Goal: Obtain resource: Download file/media

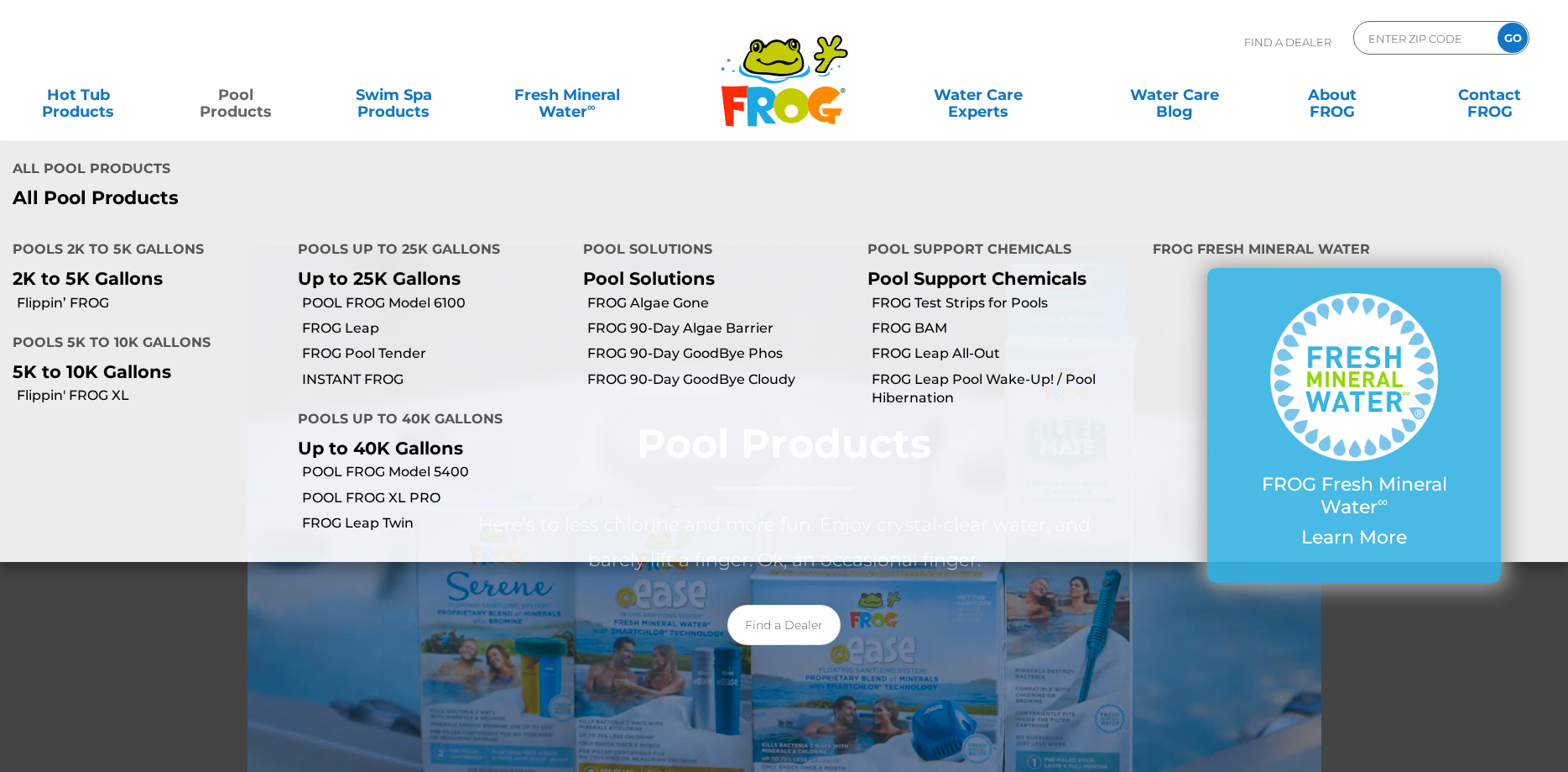
click at [236, 110] on link "Pool Products" at bounding box center [236, 95] width 123 height 34
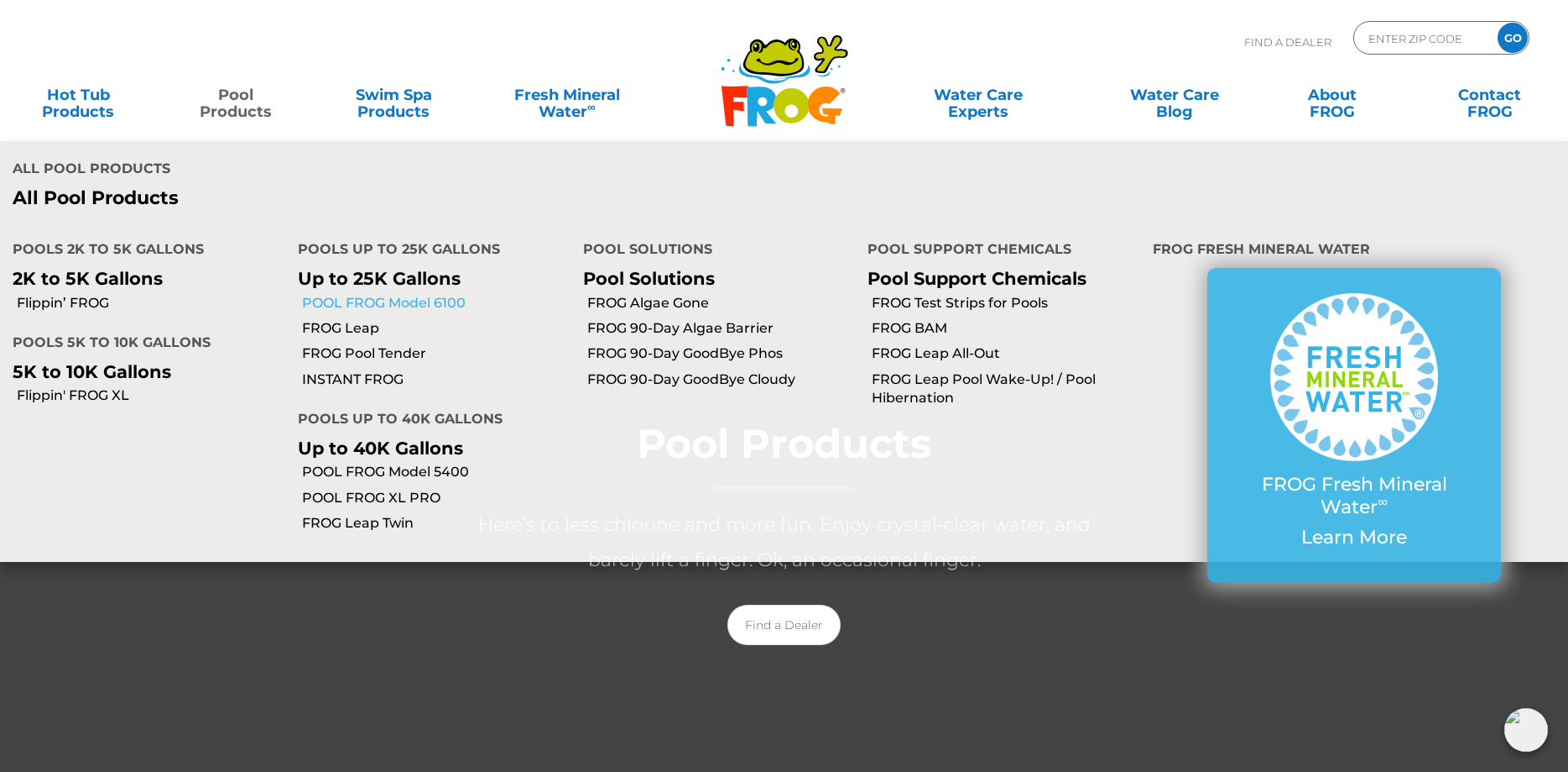
click at [380, 294] on link "POOL FROG Model 6100" at bounding box center [436, 302] width 268 height 19
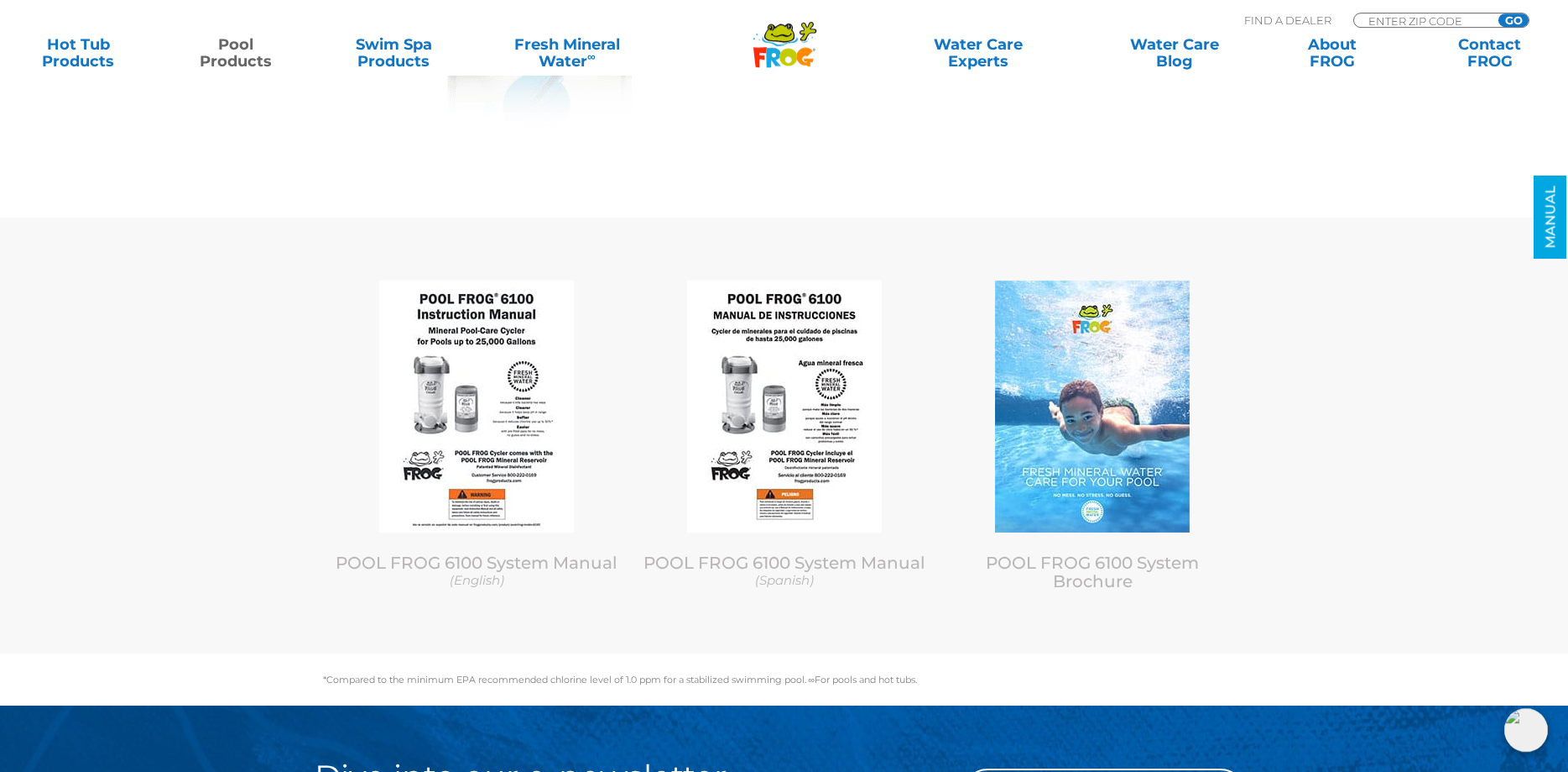
scroll to position [7194, 0]
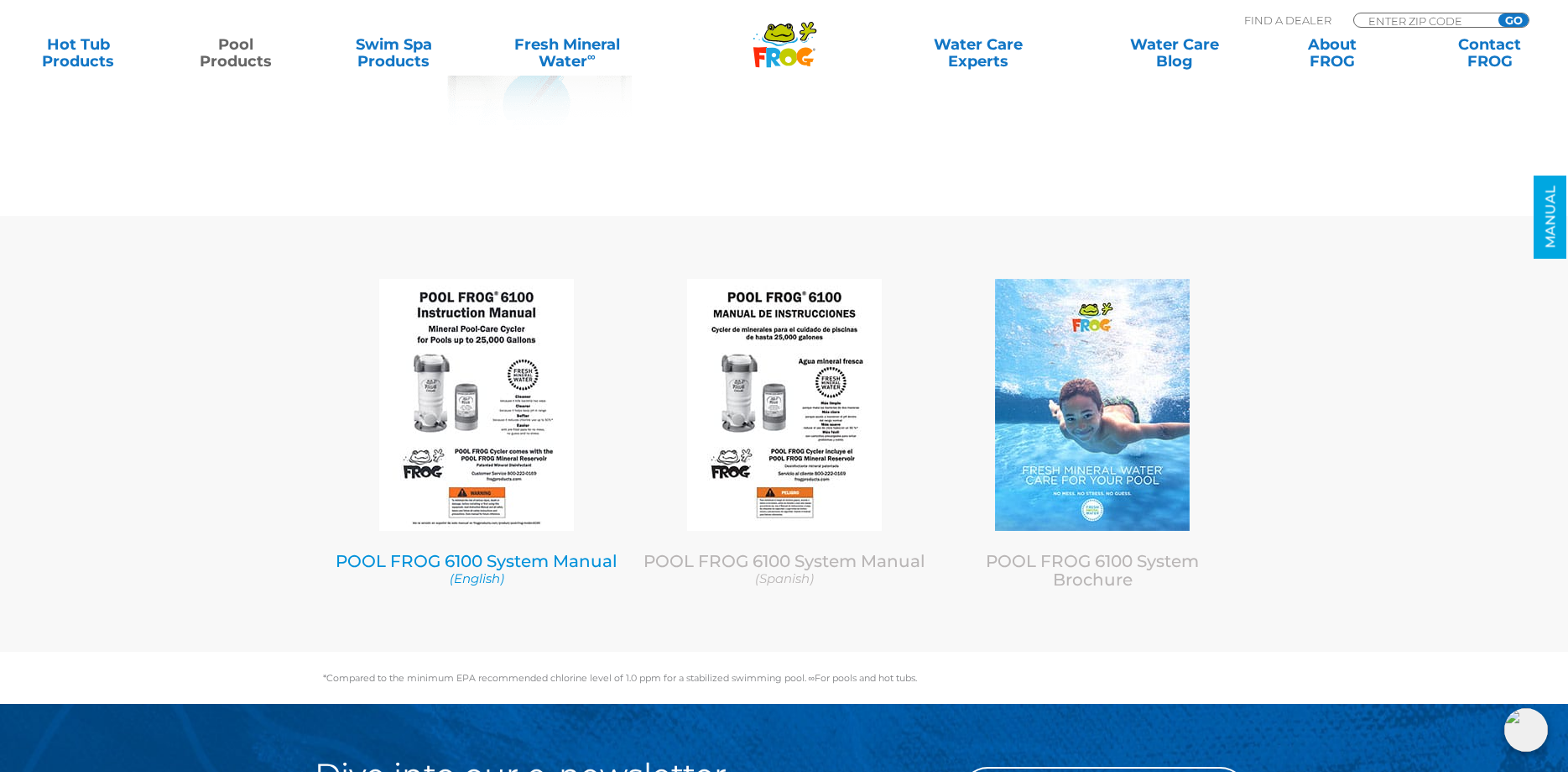
click at [480, 565] on link "POOL FROG 6100 System Manual (English)" at bounding box center [477, 568] width 283 height 36
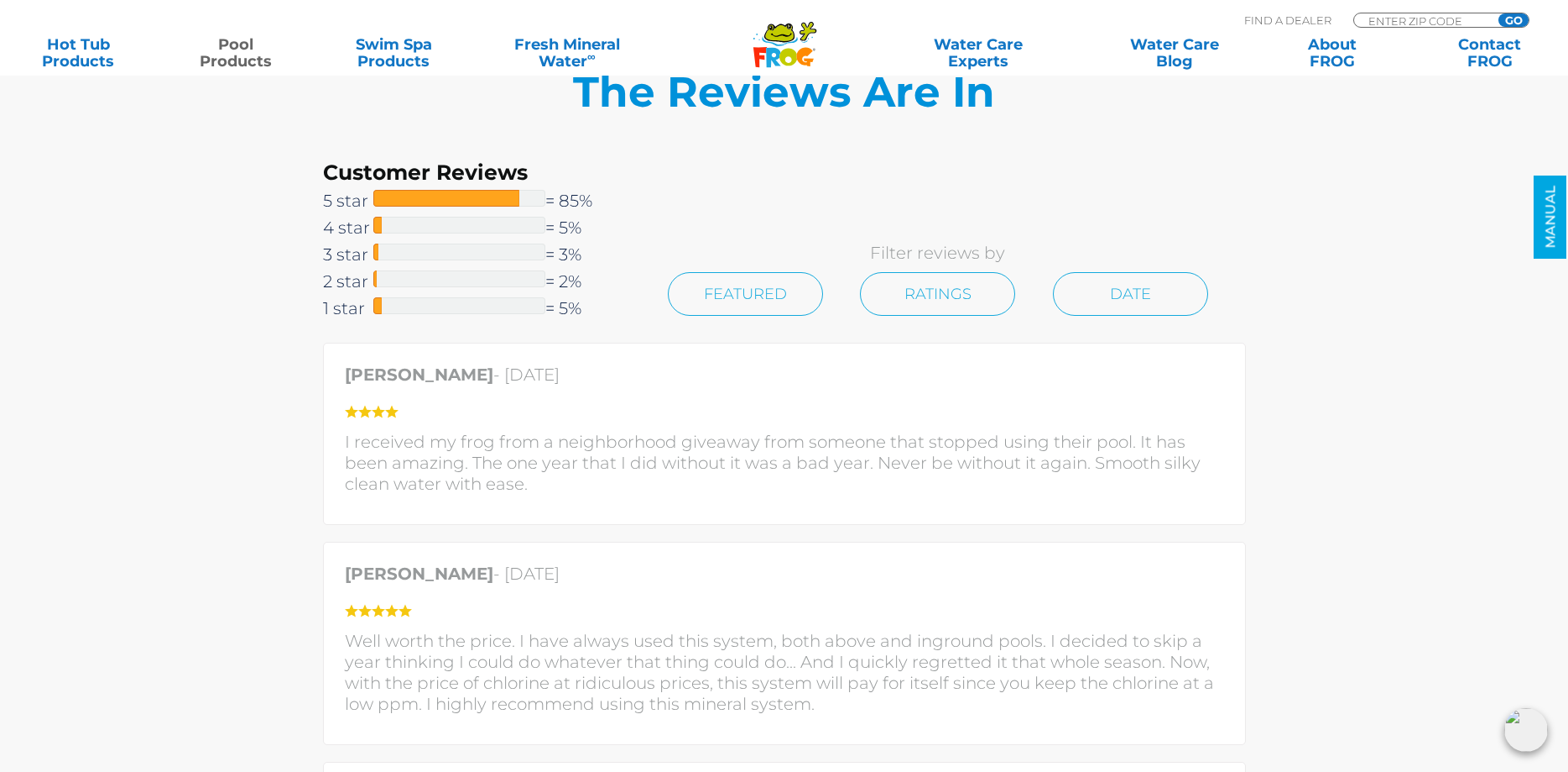
scroll to position [3341, 0]
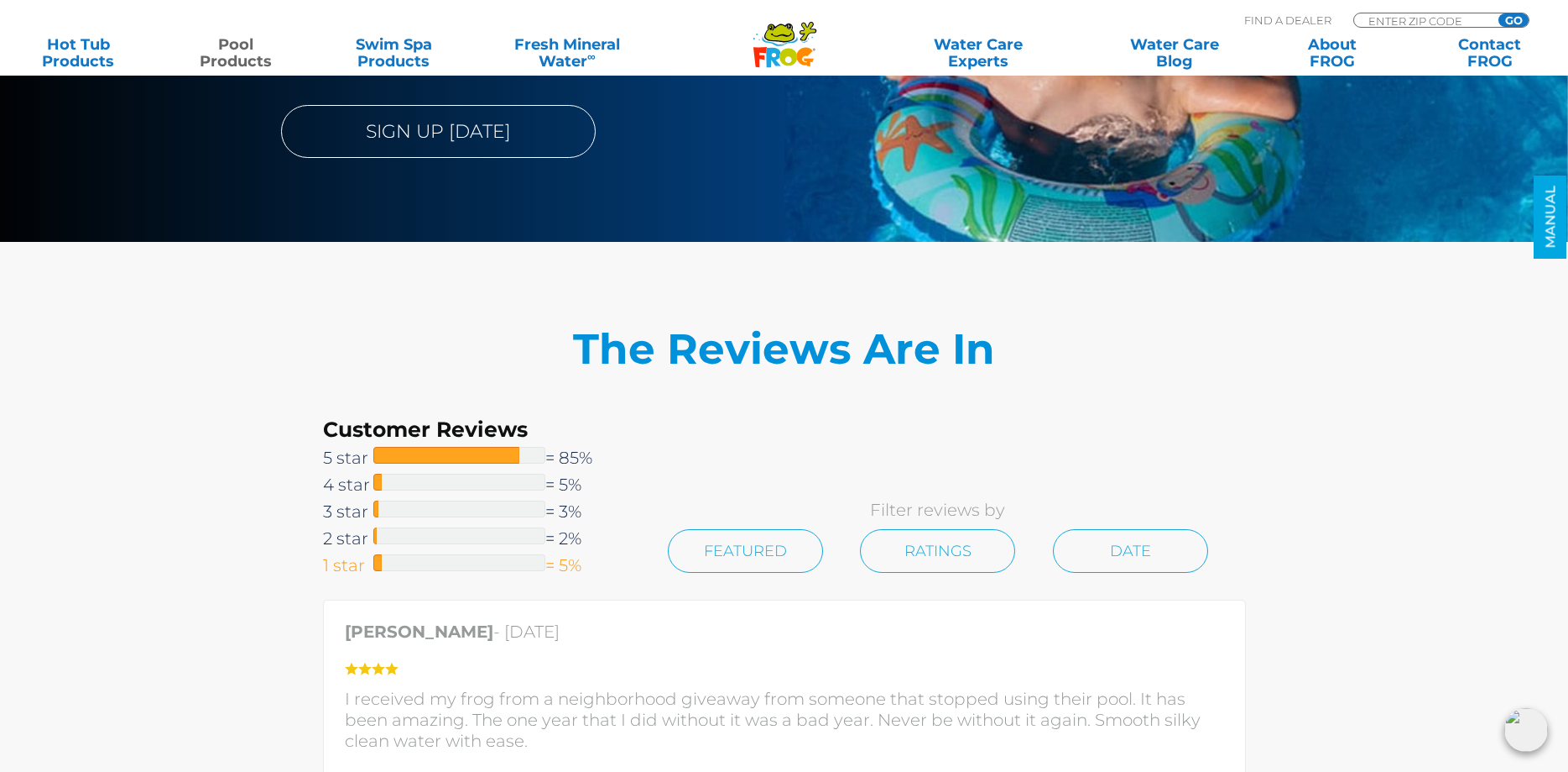
click at [563, 561] on link "1 star = 5%" at bounding box center [476, 565] width 308 height 27
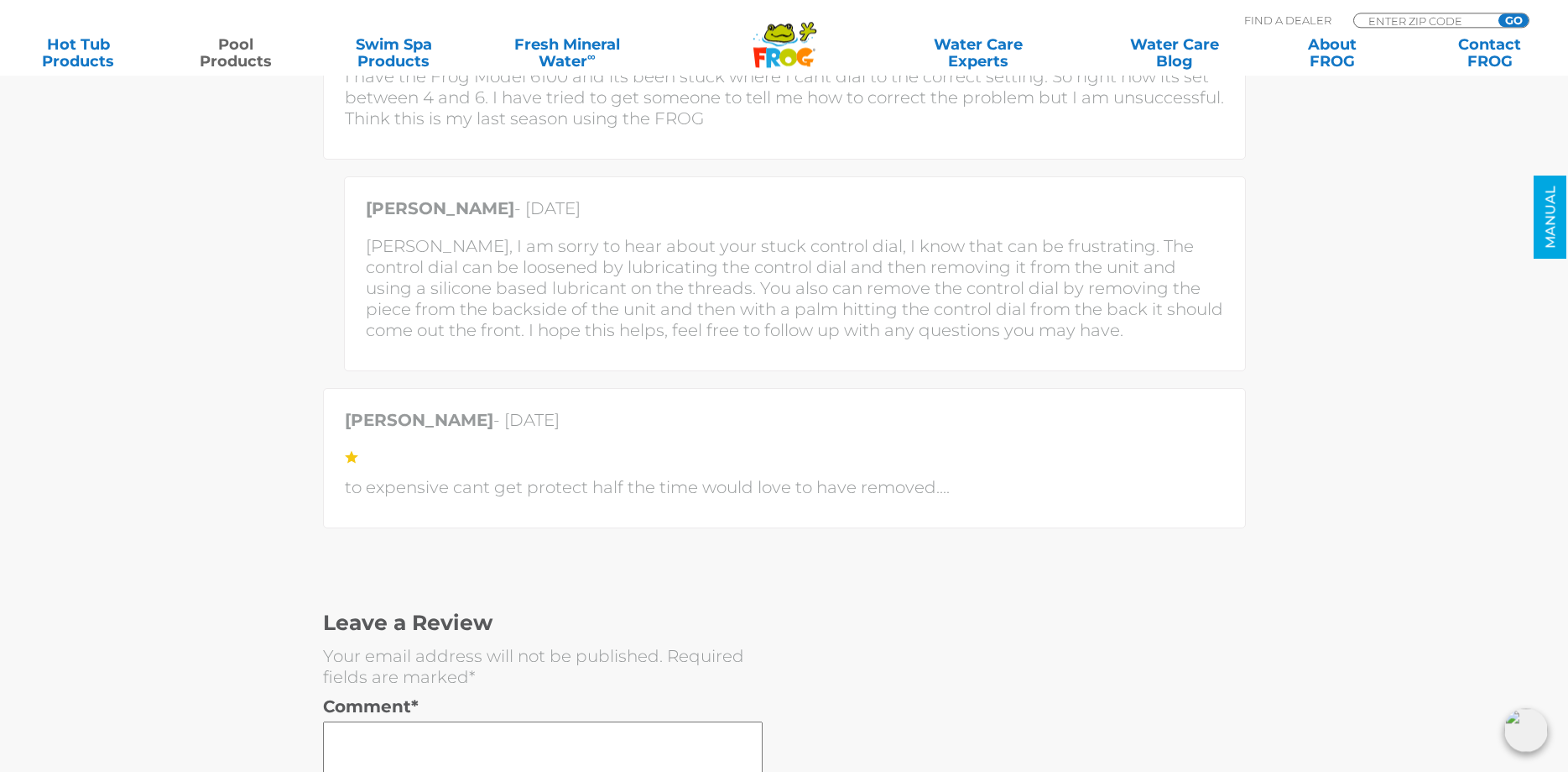
scroll to position [5726, 0]
